Goal: Learn about a topic

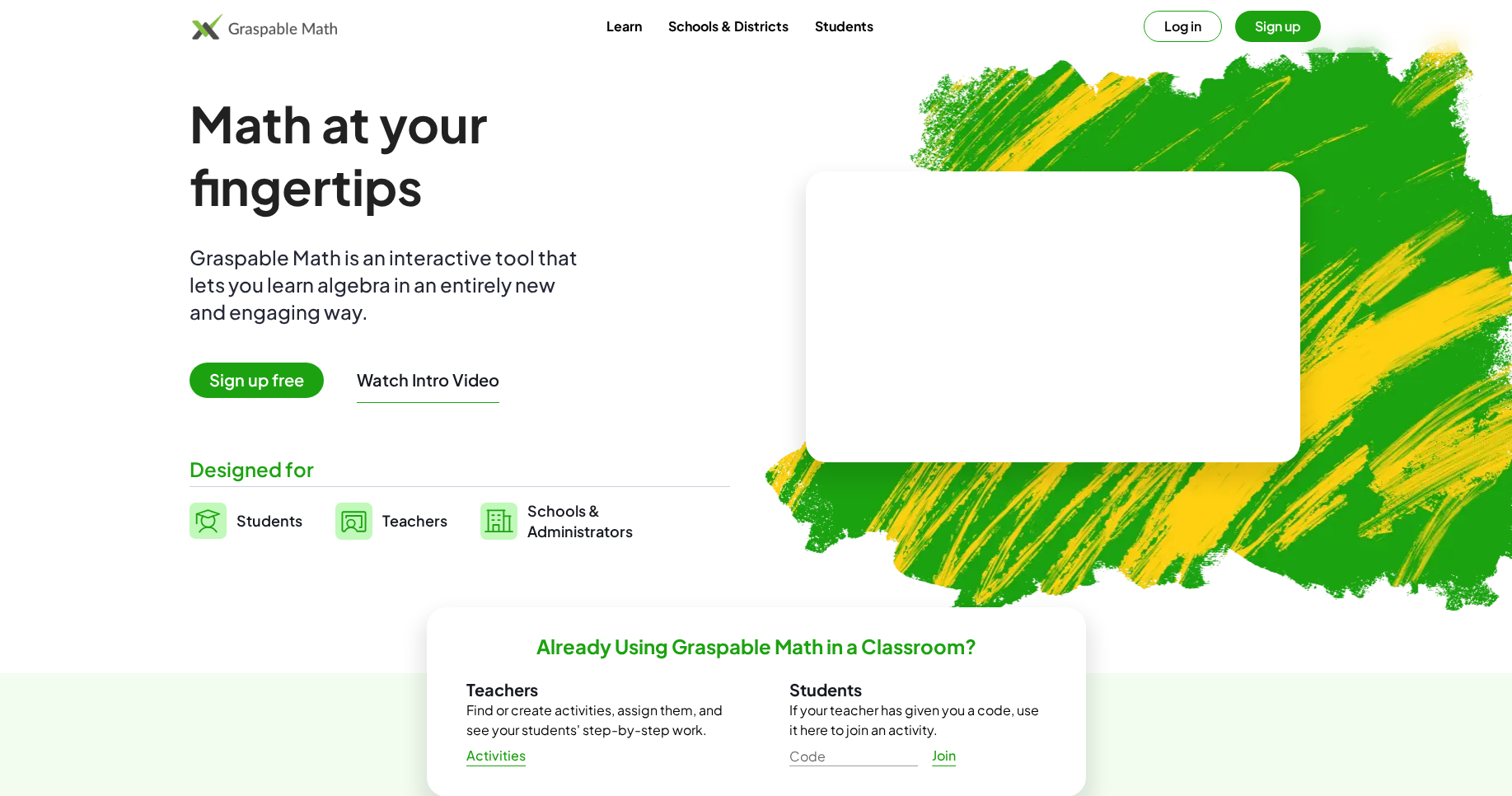
click at [1074, 317] on video at bounding box center [1053, 317] width 247 height 124
click at [1022, 314] on div at bounding box center [1056, 301] width 145 height 61
click at [1052, 315] on div at bounding box center [1056, 301] width 145 height 61
drag, startPoint x: 1089, startPoint y: 323, endPoint x: 1089, endPoint y: 365, distance: 42.0
click at [1090, 331] on div "+ 2 + · 3 · 5" at bounding box center [1050, 301] width 166 height 69
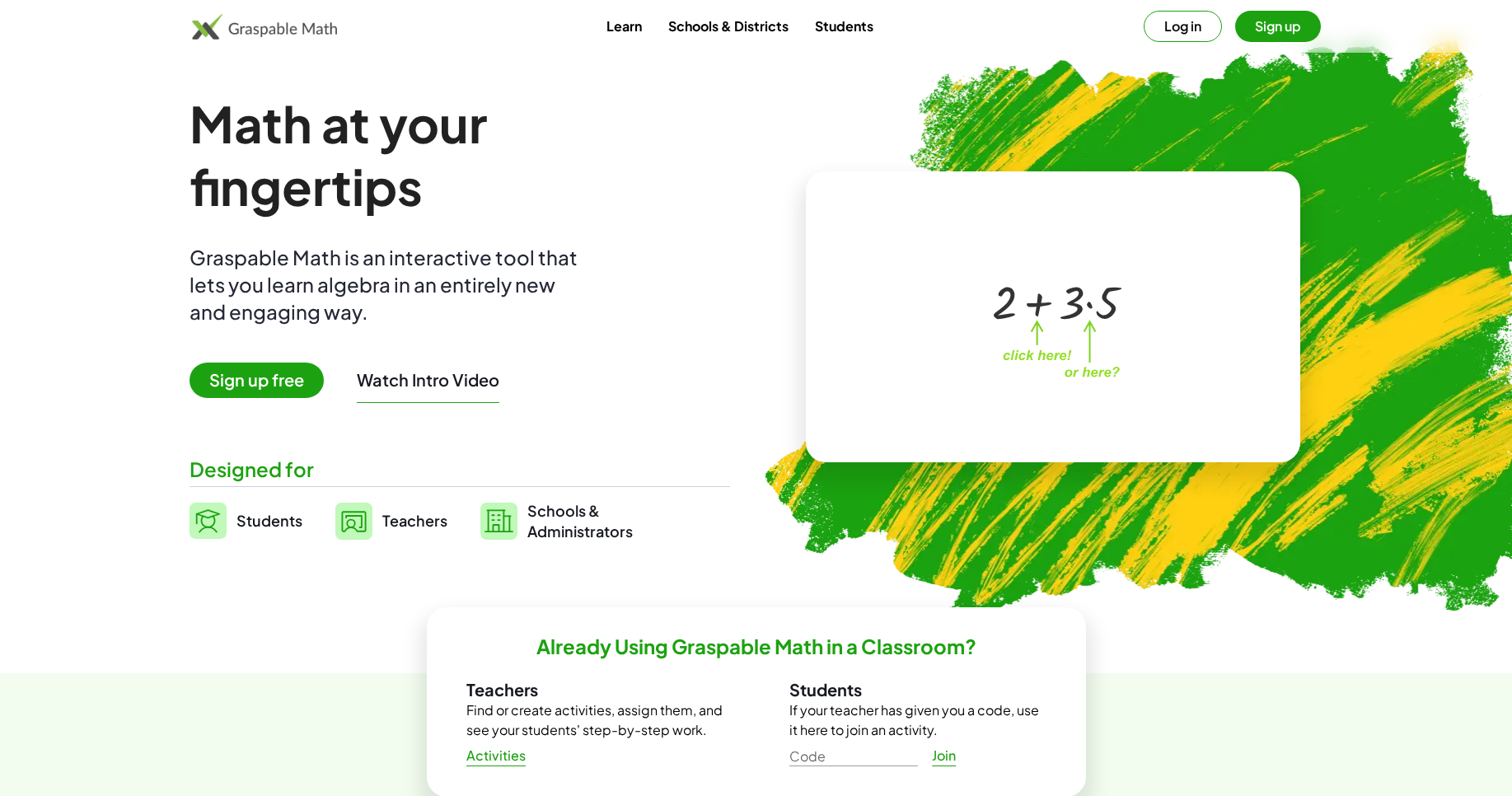
click at [1087, 369] on div "· 5 + 2 + · 3 · 5 ×" at bounding box center [1053, 317] width 289 height 165
click at [1082, 379] on div "· 5 + 2 + · 3 · 5 ×" at bounding box center [1053, 317] width 289 height 165
click at [998, 346] on div at bounding box center [1050, 301] width 282 height 132
click at [1038, 348] on div at bounding box center [1050, 301] width 282 height 132
click at [1022, 317] on div at bounding box center [1056, 301] width 145 height 61
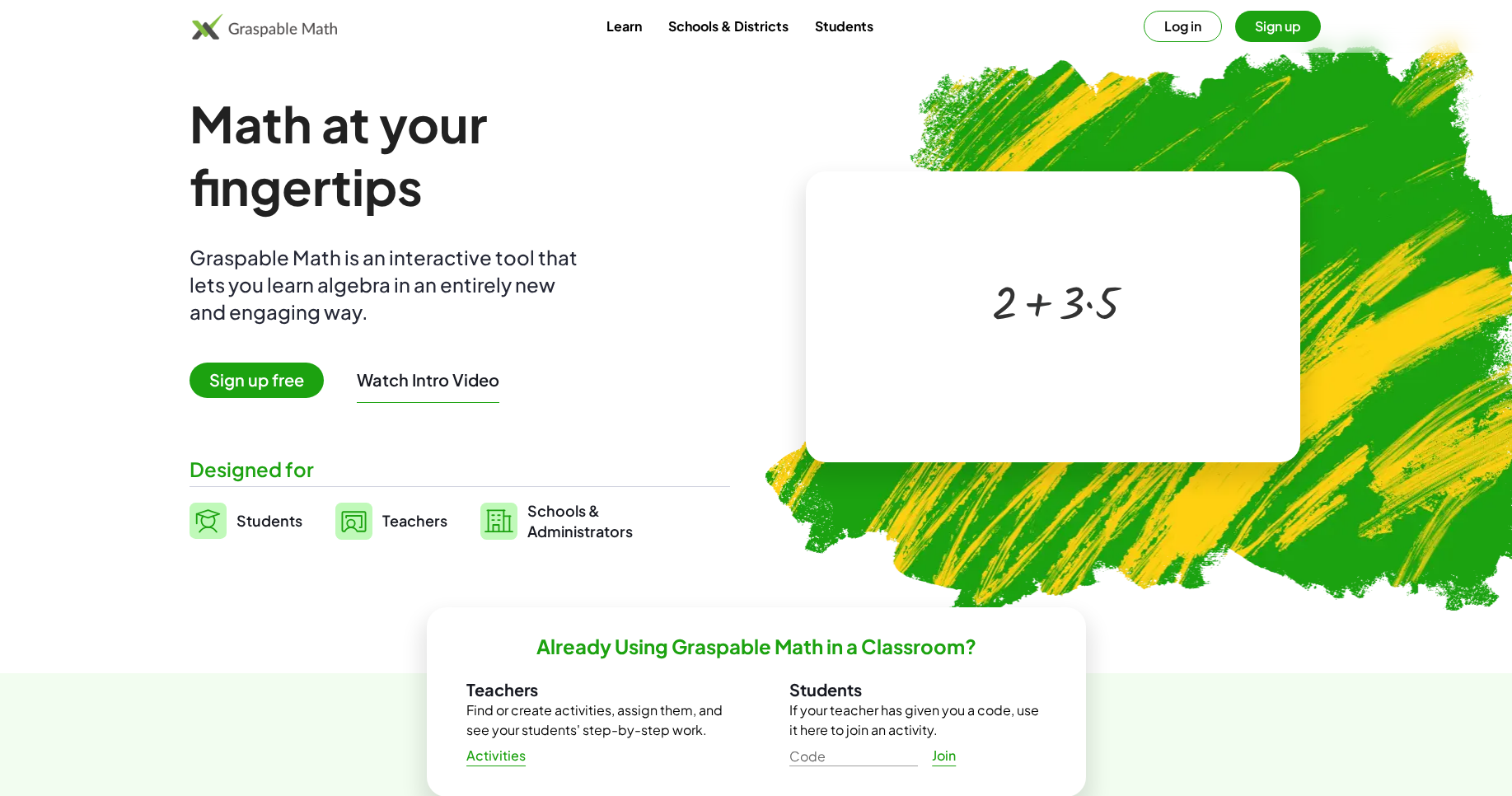
click at [1022, 295] on div at bounding box center [1056, 301] width 145 height 61
click at [1028, 350] on div at bounding box center [1050, 301] width 282 height 132
click at [1054, 297] on div at bounding box center [1056, 301] width 145 height 61
click at [1035, 310] on div at bounding box center [1056, 301] width 145 height 61
click at [1035, 321] on div at bounding box center [1056, 301] width 145 height 61
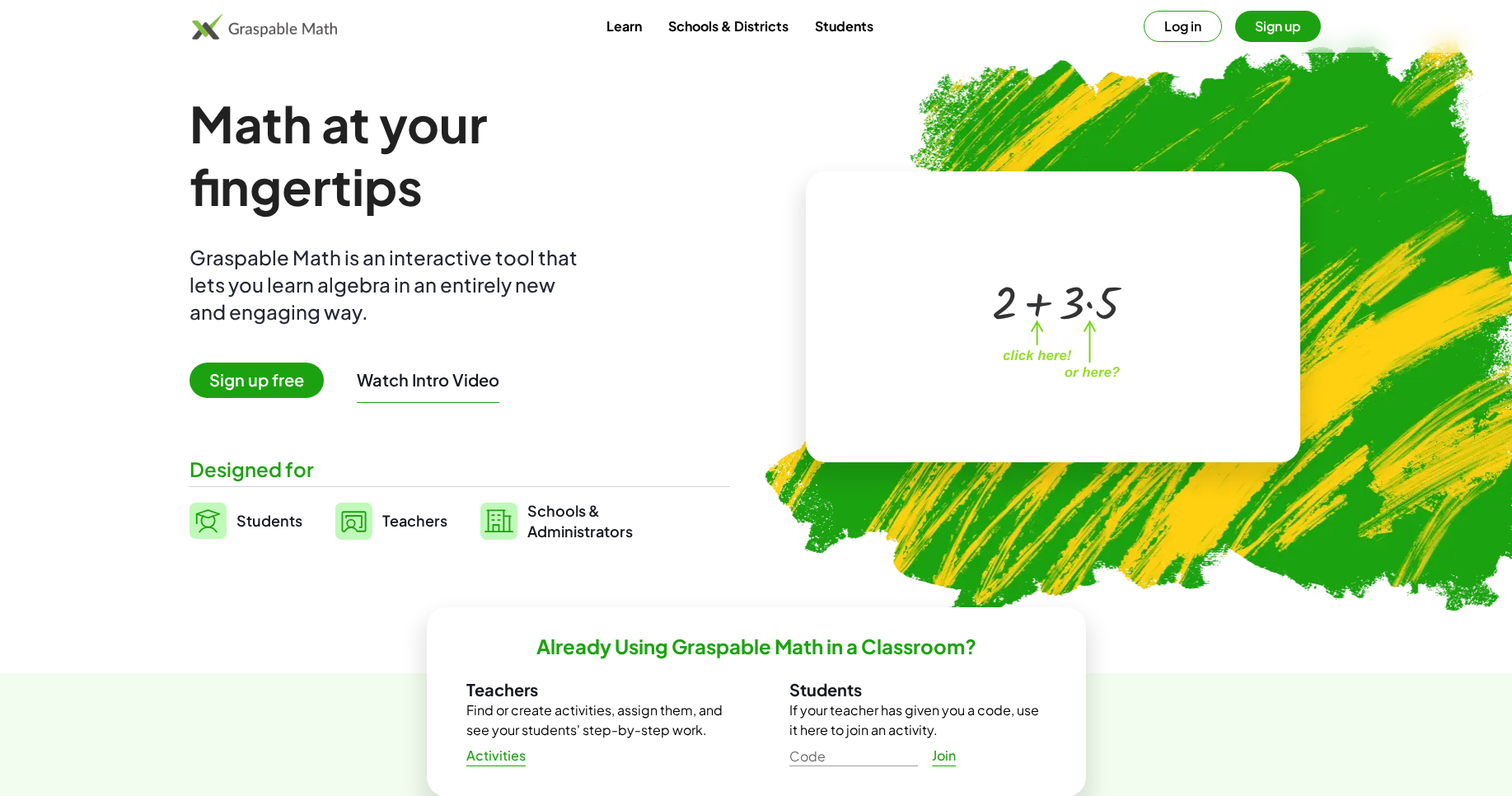
click at [1036, 317] on div at bounding box center [1056, 301] width 145 height 61
click at [1032, 365] on div at bounding box center [1050, 301] width 282 height 132
click at [1032, 362] on div at bounding box center [1050, 301] width 282 height 132
click at [1033, 361] on div at bounding box center [1050, 301] width 282 height 132
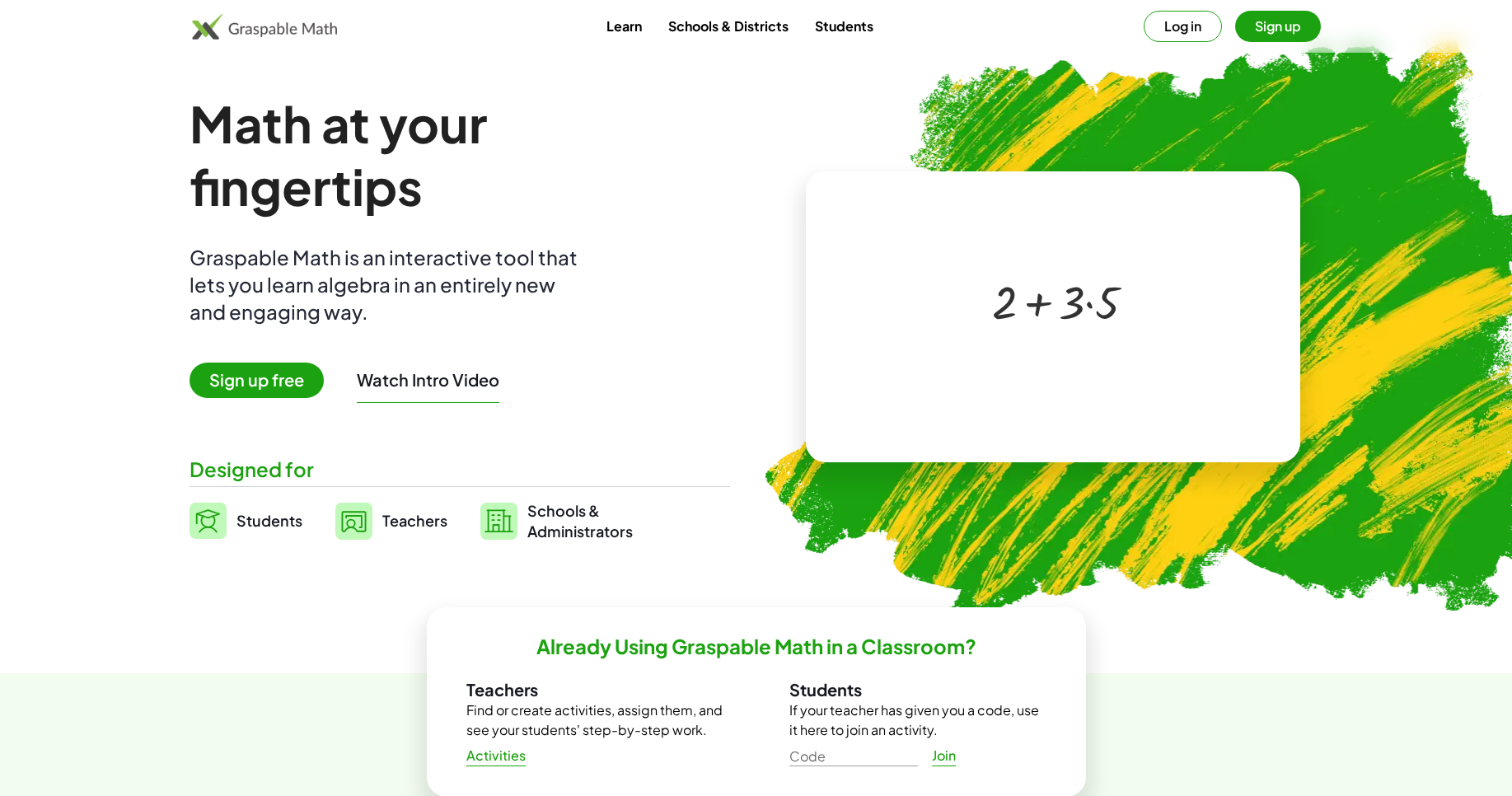
click at [1033, 361] on div at bounding box center [1050, 301] width 282 height 132
click at [1067, 378] on div "+ 2 + · 3 · 5 ×" at bounding box center [1053, 317] width 289 height 165
click at [1144, 385] on div "+ 2 + · 3 · 5 ×" at bounding box center [1053, 317] width 289 height 165
click at [1143, 381] on div "+ 2 + · 3 · 5 ×" at bounding box center [1053, 317] width 289 height 165
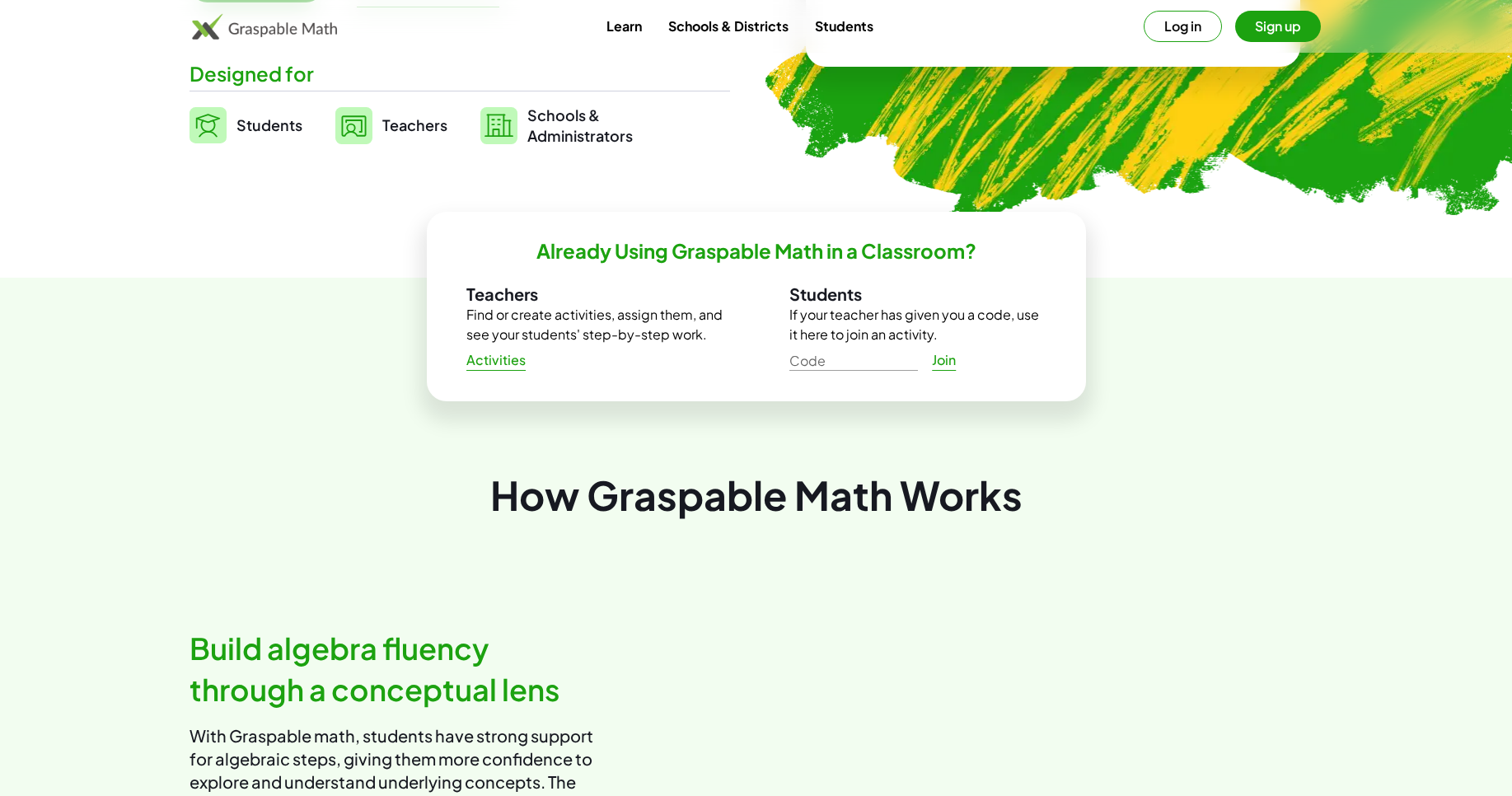
scroll to position [99, 0]
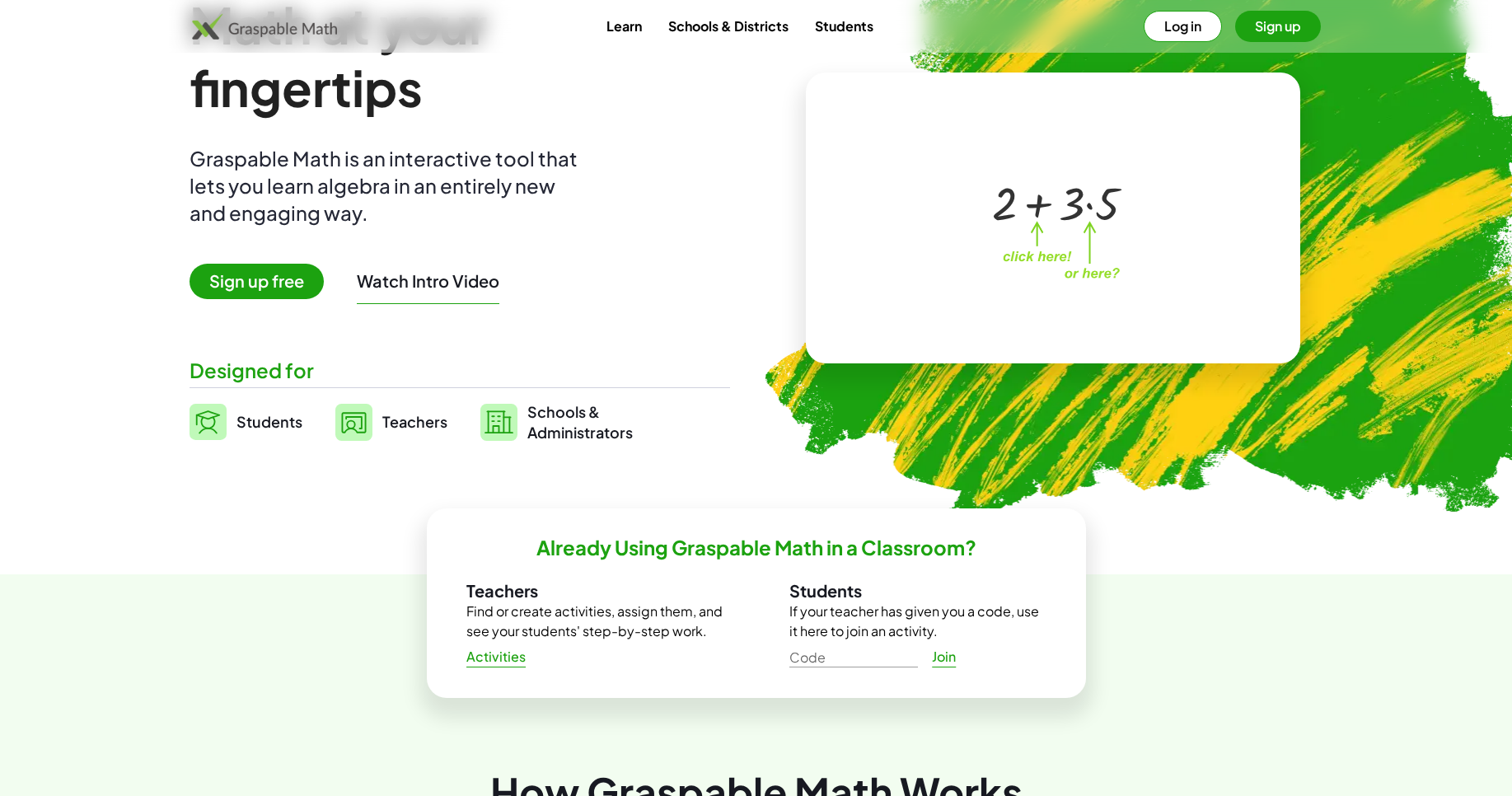
click at [1073, 229] on div at bounding box center [1056, 202] width 145 height 61
click at [1071, 216] on div at bounding box center [1056, 202] width 145 height 61
click at [1036, 191] on div at bounding box center [1056, 202] width 145 height 61
click at [1007, 210] on div at bounding box center [1056, 202] width 145 height 61
click at [1004, 212] on div at bounding box center [1056, 202] width 145 height 61
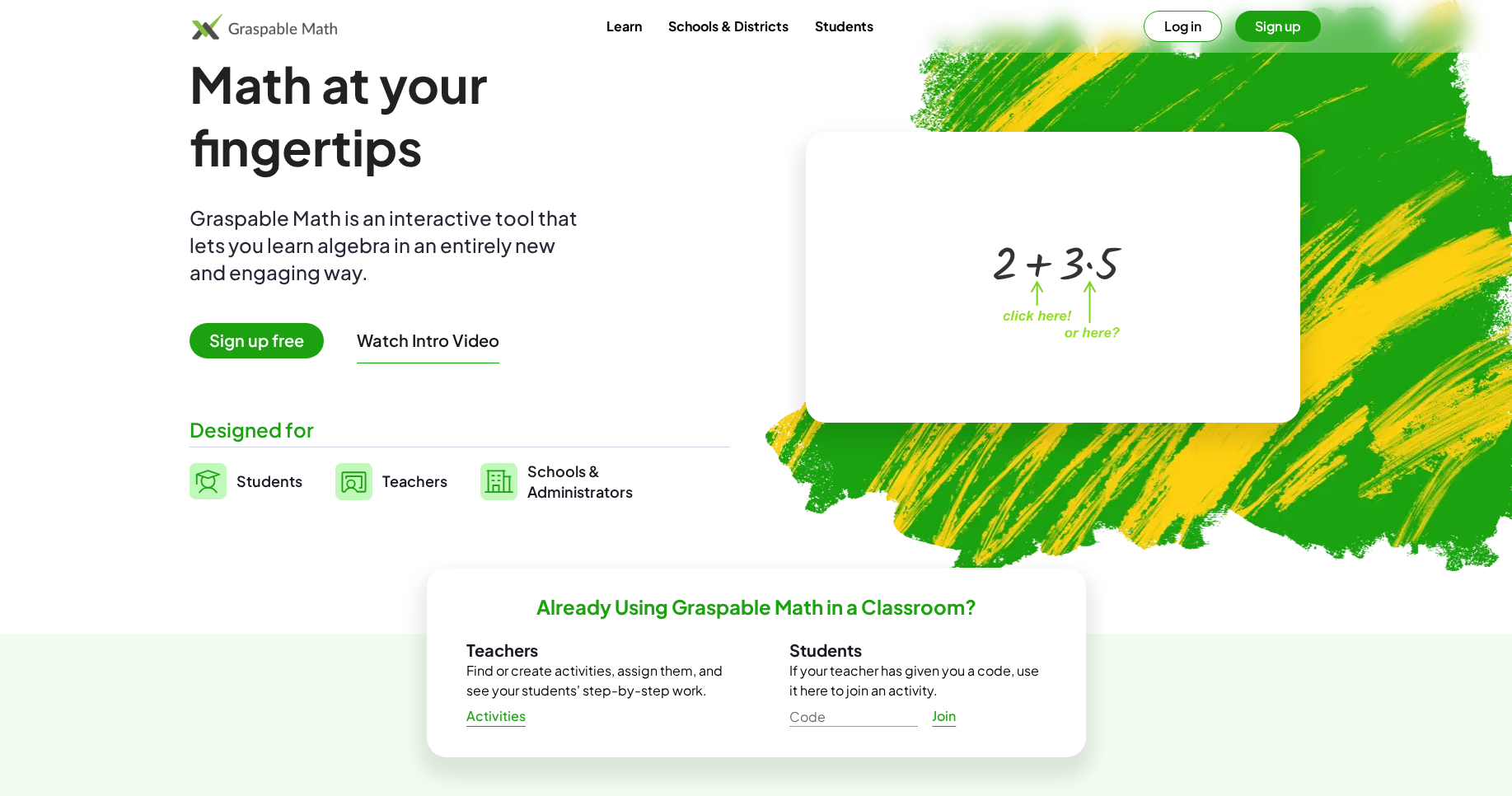
scroll to position [0, 0]
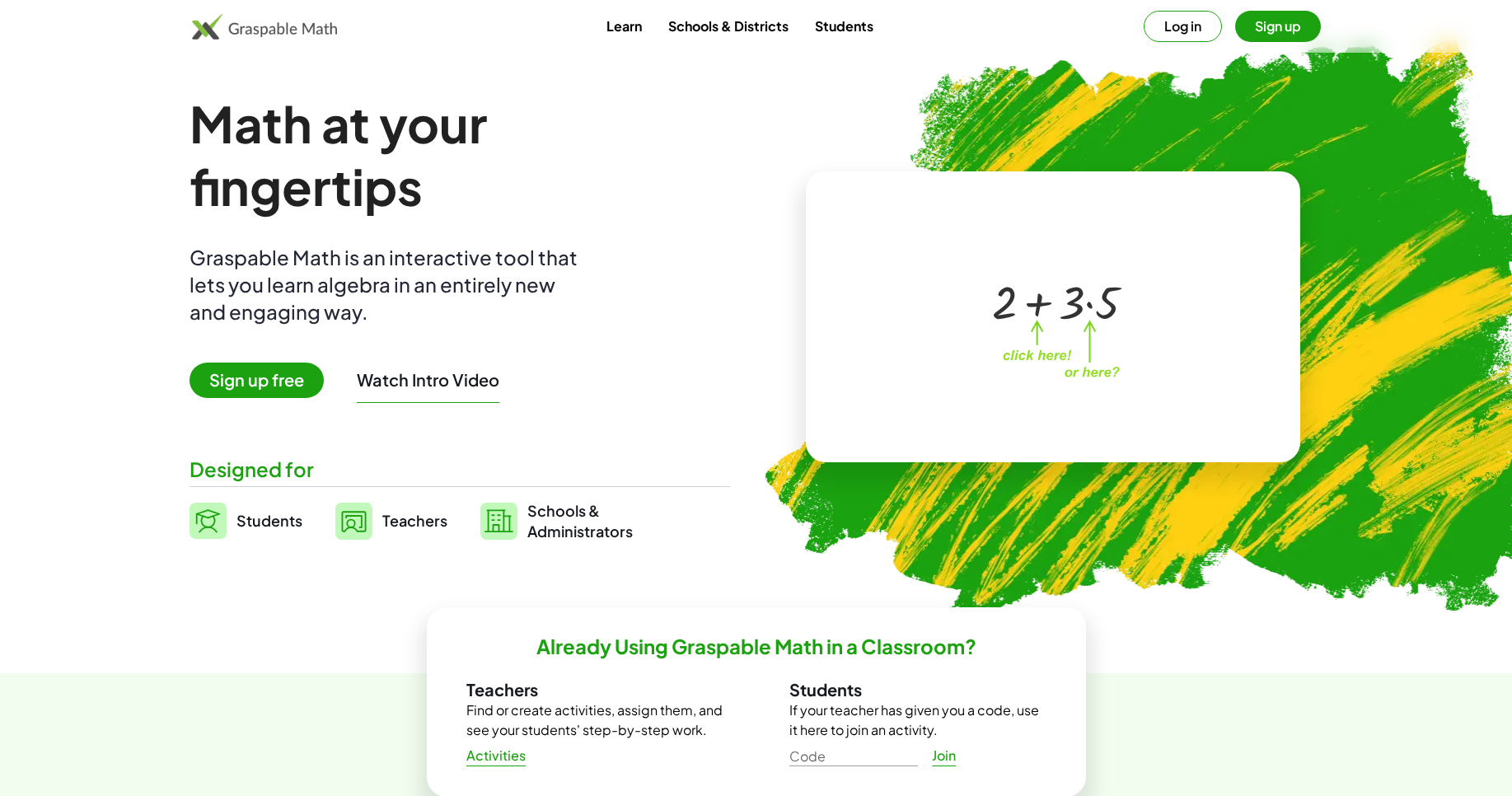
click at [1160, 296] on div at bounding box center [1050, 301] width 282 height 132
click at [1102, 307] on div at bounding box center [1056, 301] width 145 height 61
click at [1093, 307] on div at bounding box center [1056, 301] width 145 height 61
click at [1051, 313] on div at bounding box center [1056, 300] width 145 height 58
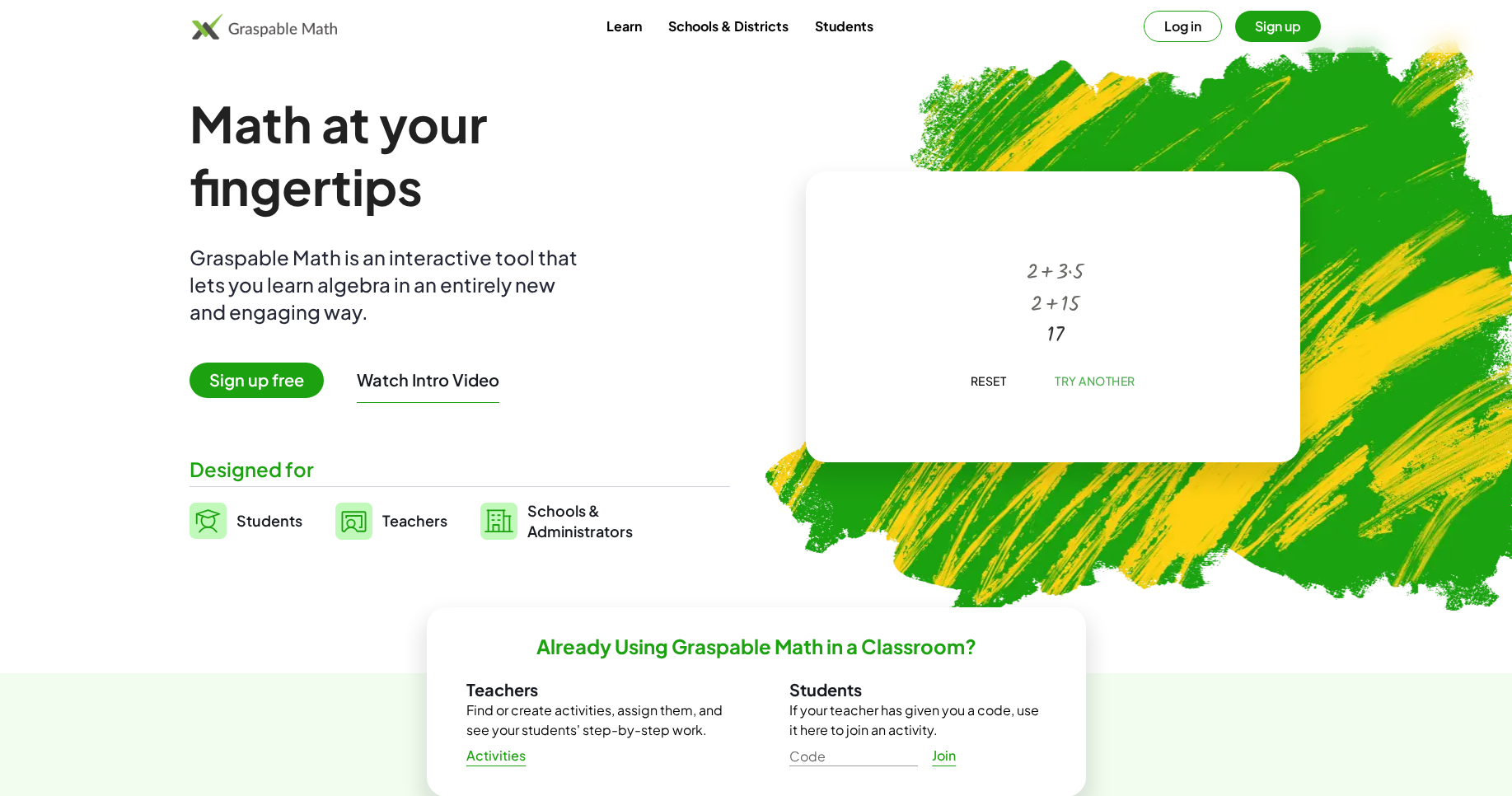
click at [1082, 386] on span "Try Another" at bounding box center [1095, 381] width 81 height 15
click at [1002, 286] on div at bounding box center [1056, 301] width 174 height 67
click at [0, 0] on div "×" at bounding box center [0, 0] width 0 height 0
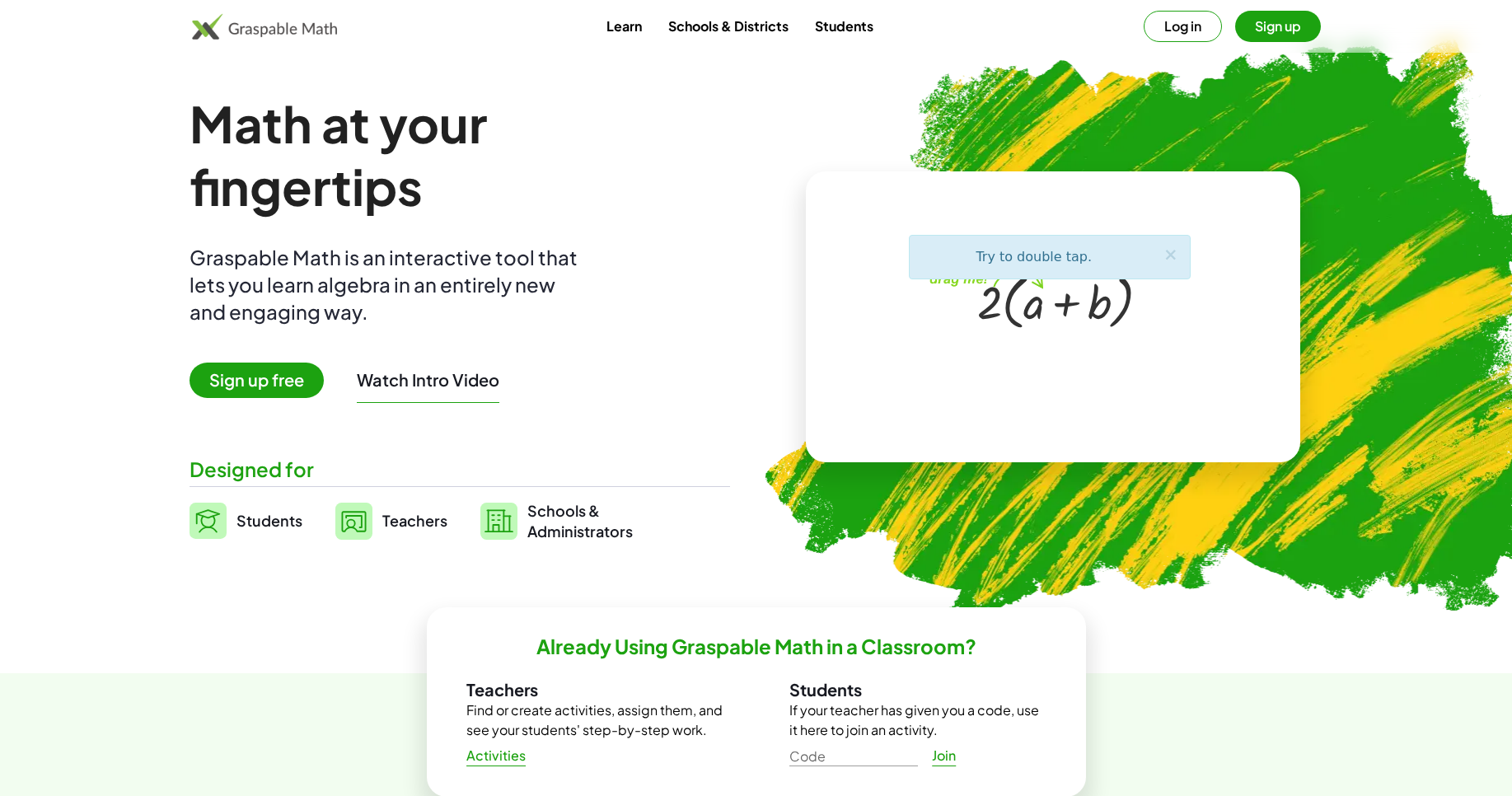
click at [993, 237] on div "Try to double tap. ×" at bounding box center [1050, 257] width 282 height 45
click at [1013, 267] on div "Try to double tap. ×" at bounding box center [1050, 257] width 282 height 45
click at [1024, 266] on div "Try to double tap. ×" at bounding box center [1050, 257] width 282 height 45
click at [1036, 270] on div "Try to double tap. ×" at bounding box center [1050, 257] width 282 height 45
click at [1049, 298] on div at bounding box center [1056, 301] width 174 height 67
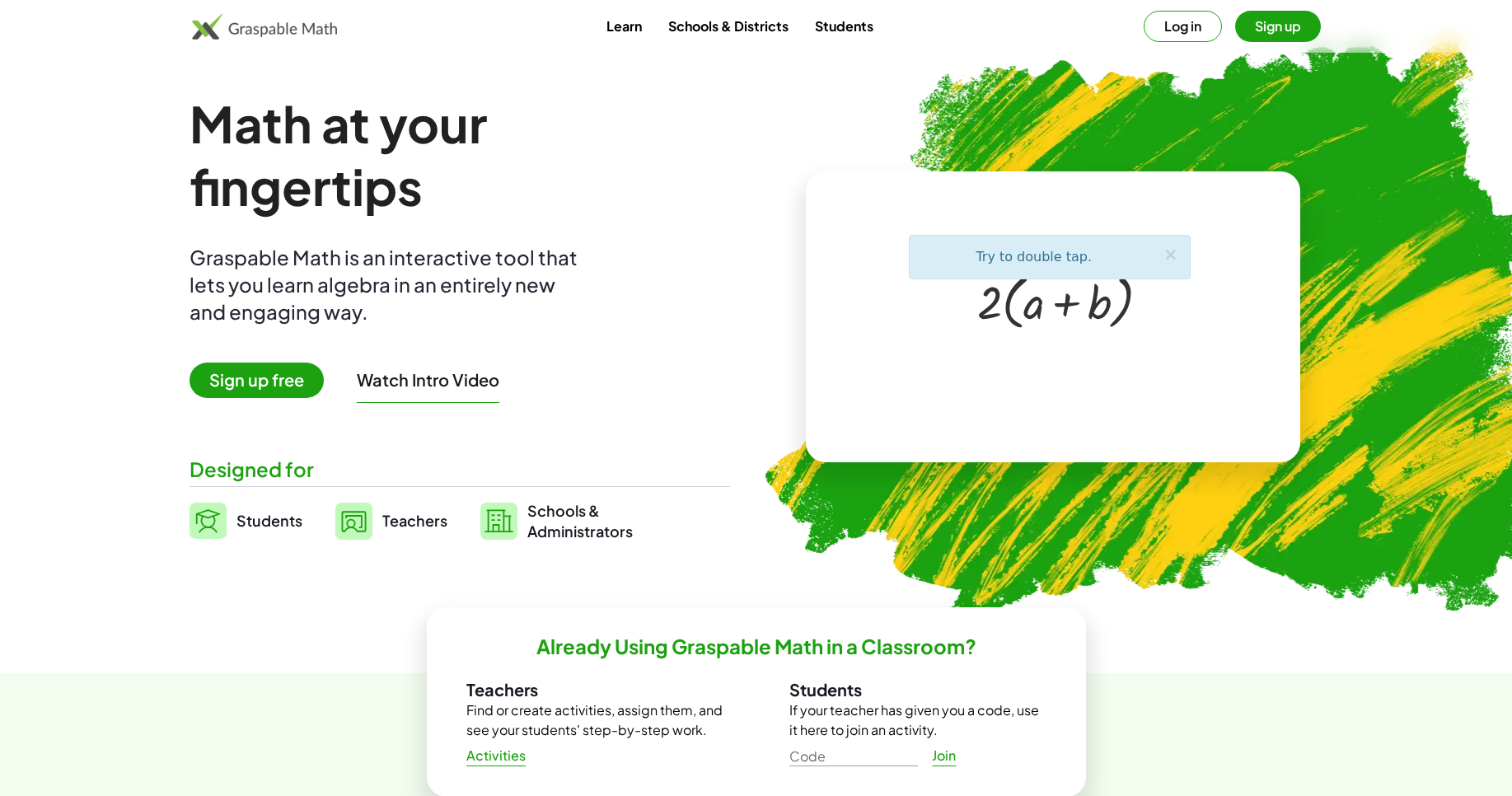
click at [1049, 304] on div at bounding box center [1056, 301] width 174 height 67
click at [1023, 322] on div at bounding box center [1056, 301] width 174 height 67
click at [927, 296] on div at bounding box center [1050, 301] width 282 height 132
click at [951, 273] on div at bounding box center [1050, 301] width 282 height 132
click at [974, 318] on div at bounding box center [1056, 301] width 174 height 67
